Goal: Task Accomplishment & Management: Use online tool/utility

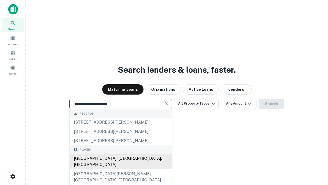
click at [120, 169] on div "[GEOGRAPHIC_DATA], [GEOGRAPHIC_DATA], [GEOGRAPHIC_DATA]" at bounding box center [121, 161] width 102 height 15
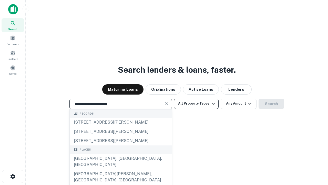
type input "**********"
click at [196, 103] on button "All Property Types" at bounding box center [196, 103] width 45 height 10
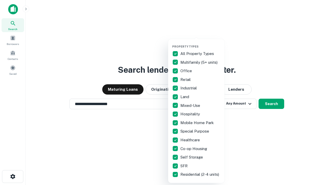
click at [200, 43] on button "button" at bounding box center [200, 43] width 56 height 0
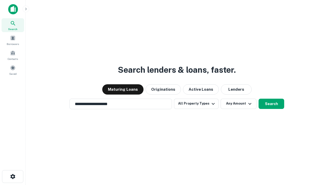
scroll to position [8, 0]
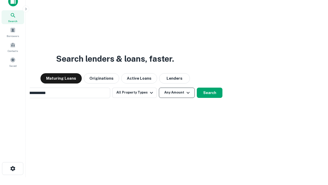
click at [159, 87] on button "Any Amount" at bounding box center [177, 92] width 36 height 10
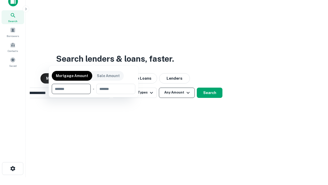
scroll to position [8, 0]
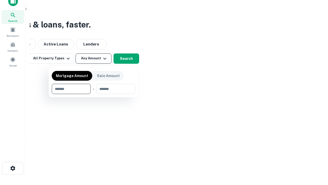
type input "*******"
click at [94, 94] on button "button" at bounding box center [94, 94] width 84 height 0
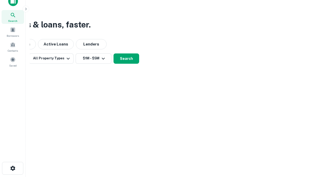
scroll to position [3, 95]
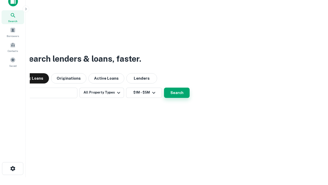
click at [164, 87] on button "Search" at bounding box center [177, 92] width 26 height 10
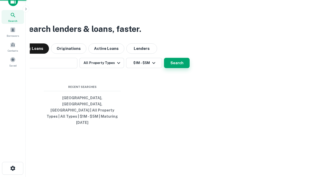
scroll to position [14, 145]
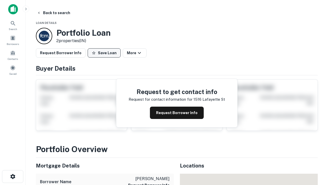
click at [104, 53] on button "Save Loan" at bounding box center [104, 52] width 33 height 9
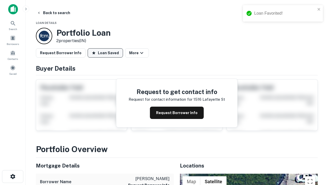
click at [105, 53] on button "Loan Saved" at bounding box center [105, 52] width 35 height 9
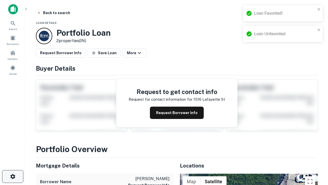
click at [13, 176] on icon "button" at bounding box center [13, 176] width 6 height 6
